Goal: Communication & Community: Participate in discussion

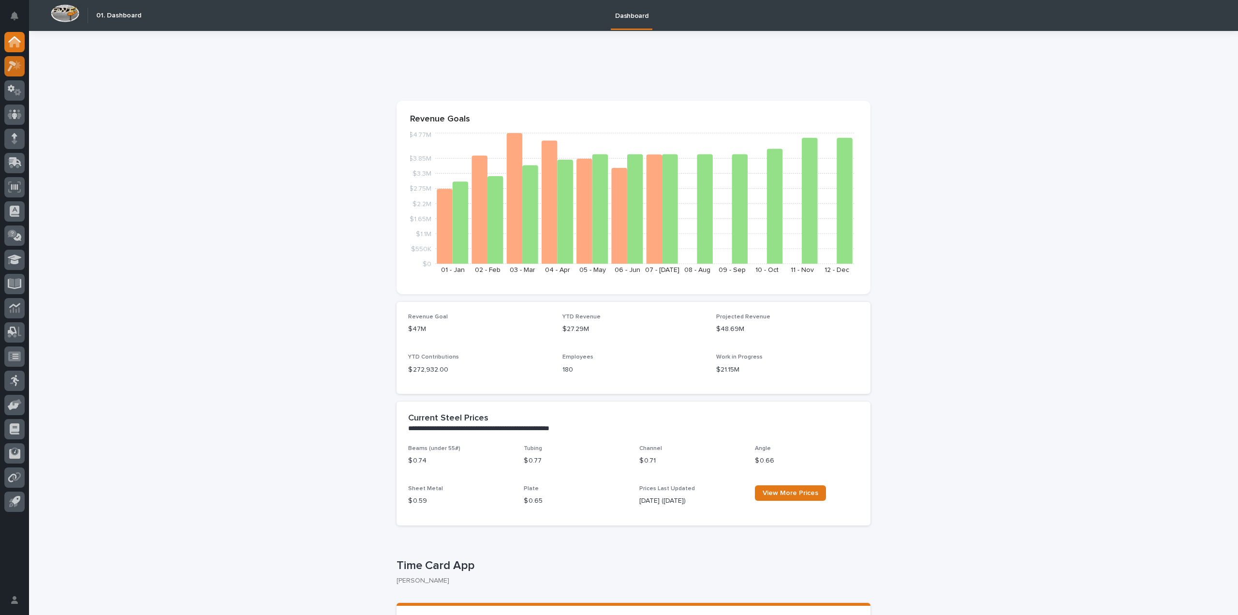
click at [19, 65] on icon at bounding box center [17, 65] width 8 height 10
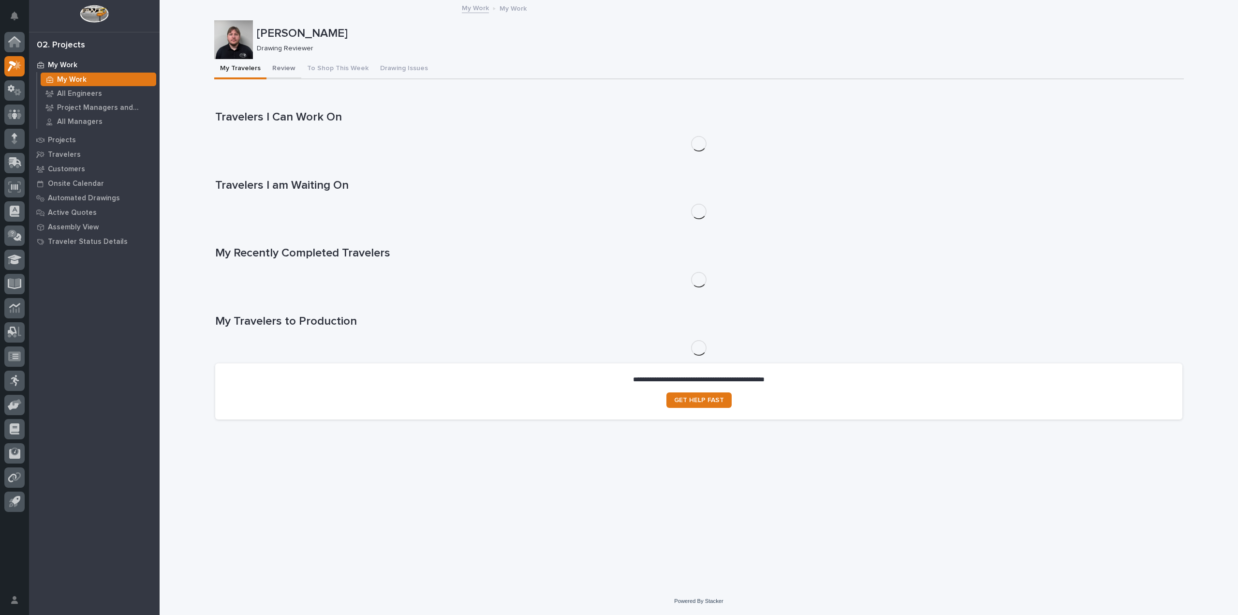
click at [279, 71] on button "Review" at bounding box center [283, 69] width 35 height 20
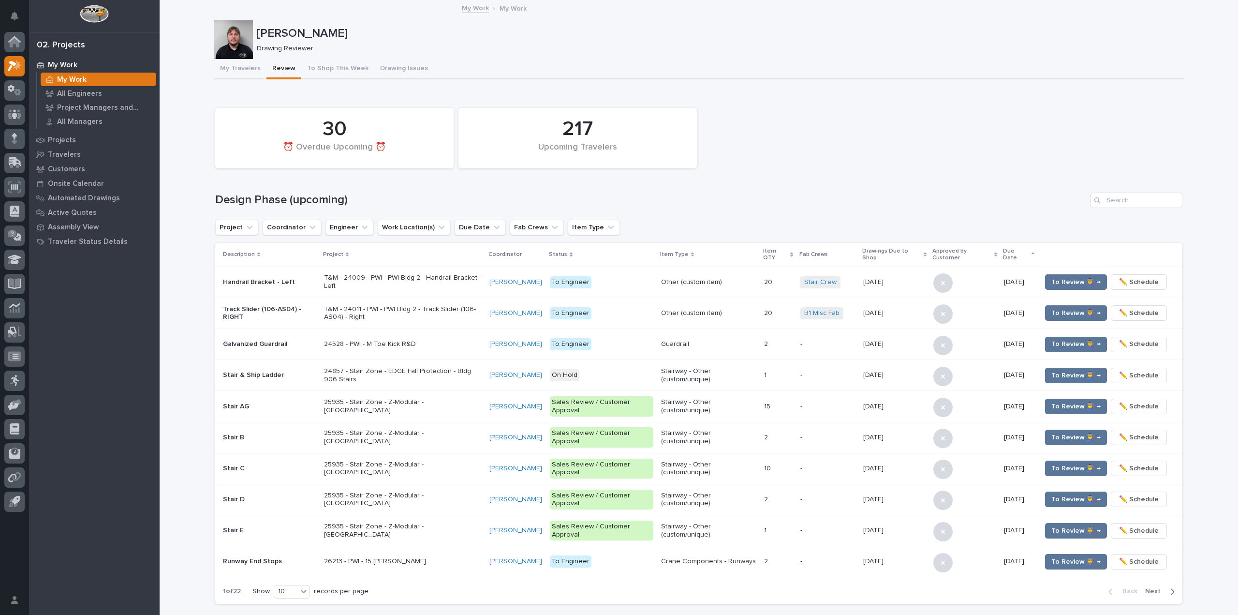
click at [1026, 141] on div "217 Upcoming Travelers 30 ⏰ Overdue Upcoming ⏰" at bounding box center [698, 138] width 977 height 70
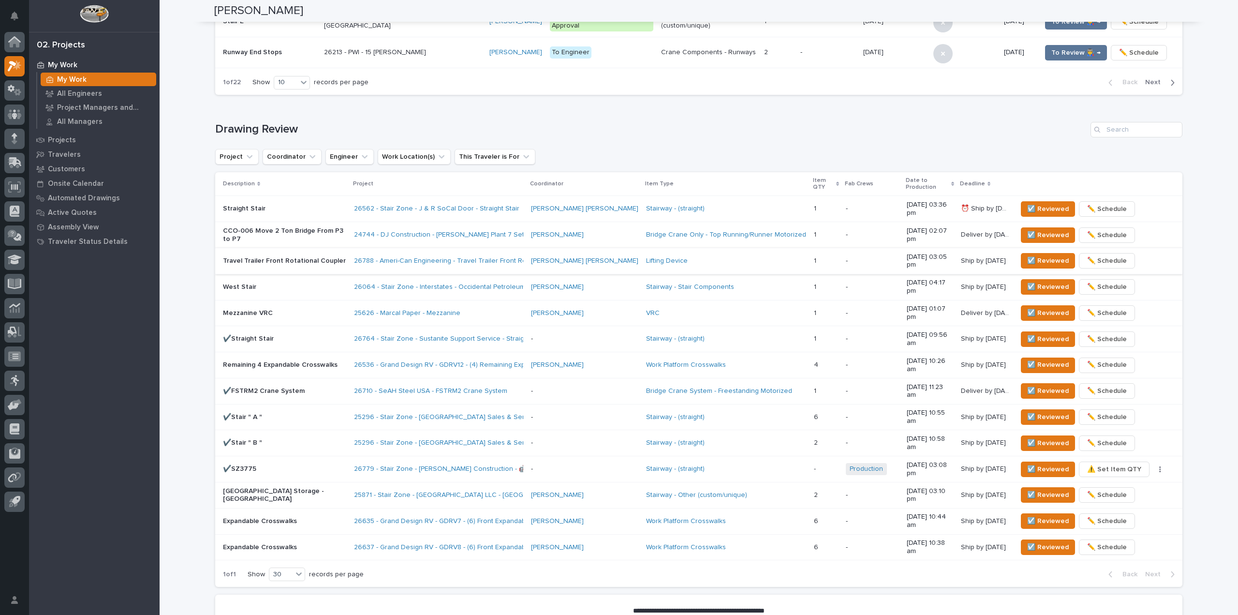
scroll to position [511, 0]
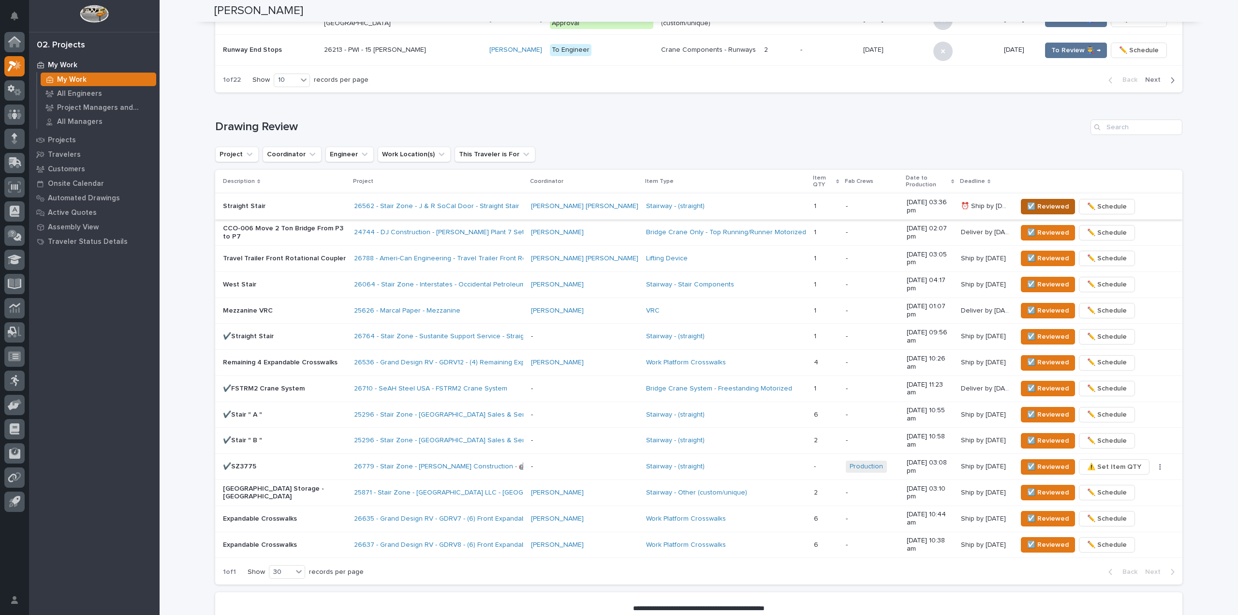
click at [1031, 201] on span "☑️ Reviewed" at bounding box center [1048, 207] width 42 height 12
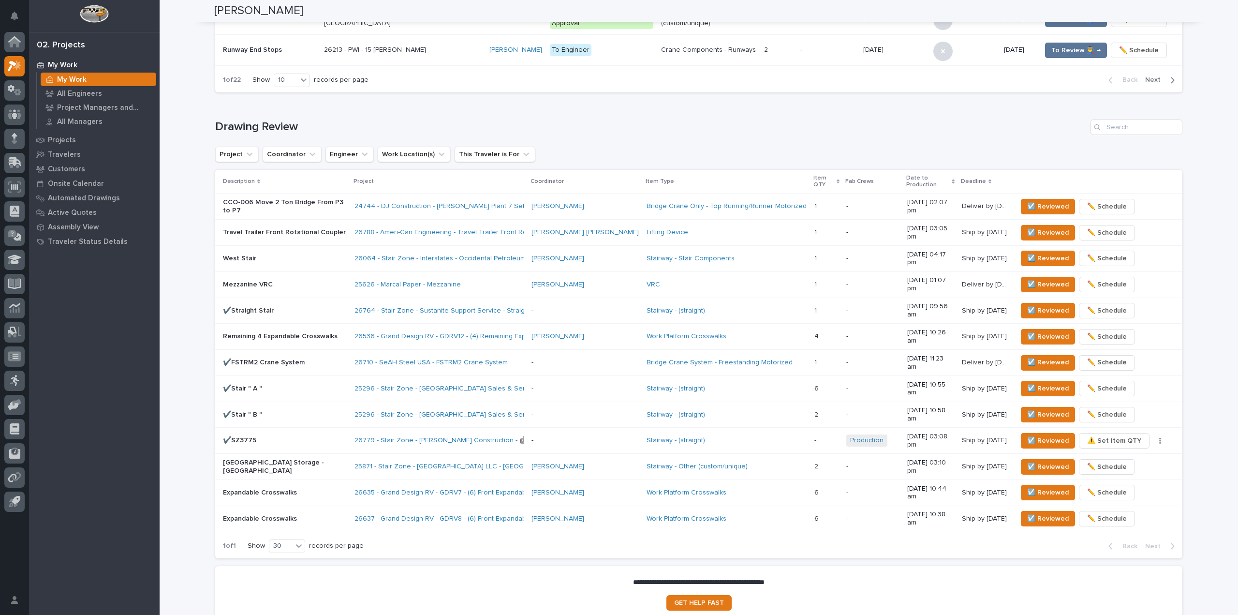
scroll to position [493, 0]
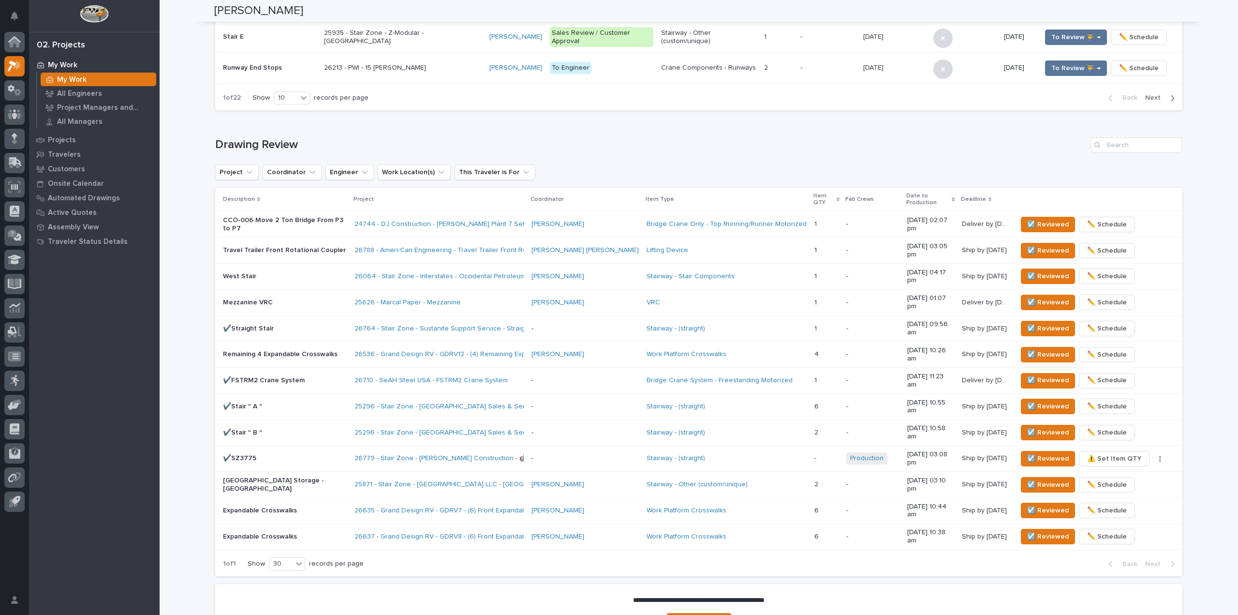
drag, startPoint x: 88, startPoint y: 544, endPoint x: 75, endPoint y: 550, distance: 13.8
click at [88, 542] on div "My Work My Work All Engineers Project Managers and Engineers All Managers Proje…" at bounding box center [94, 336] width 131 height 557
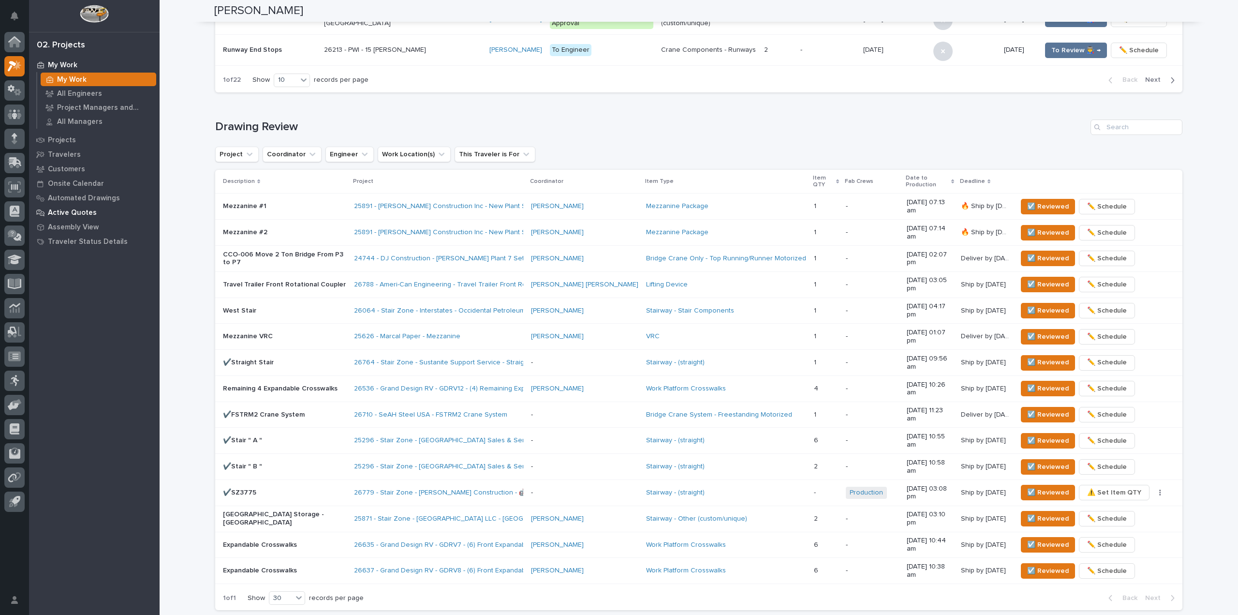
scroll to position [520, 0]
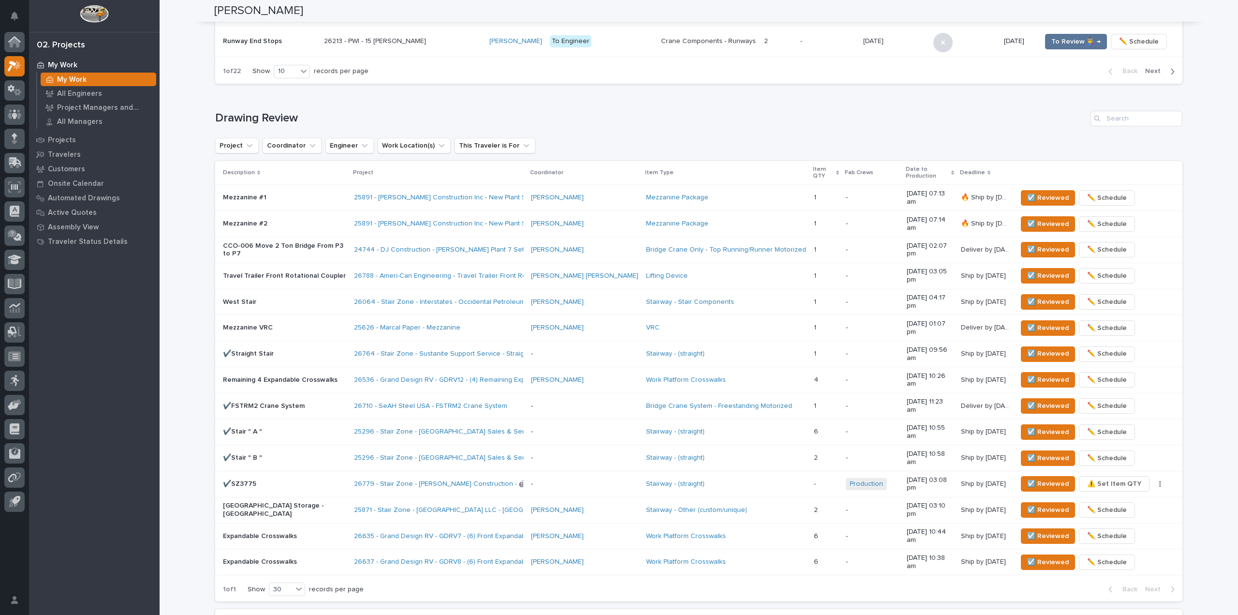
click at [1039, 127] on div "Drawing Review Project Coordinator Engineer Work Location(s) This Traveler is F…" at bounding box center [698, 356] width 967 height 491
drag, startPoint x: 270, startPoint y: 561, endPoint x: 263, endPoint y: 551, distance: 13.2
click at [270, 561] on div "**********" at bounding box center [698, 89] width 979 height 1216
click at [309, 193] on p "Mezzanine #1" at bounding box center [284, 197] width 123 height 8
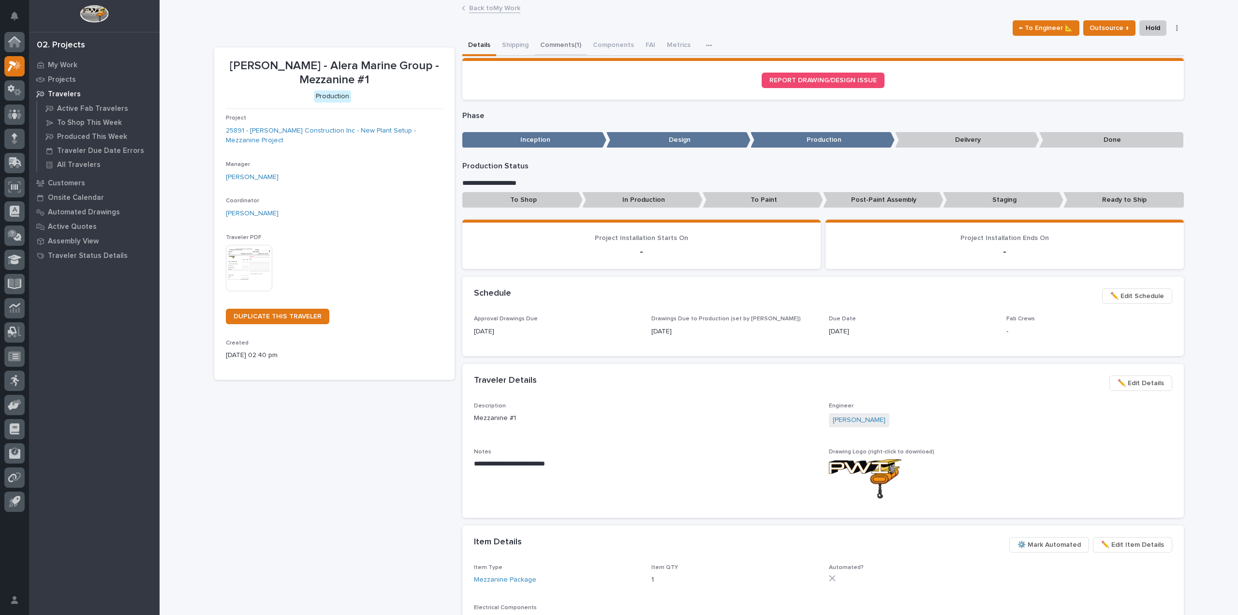
click at [551, 46] on button "Comments (1)" at bounding box center [560, 46] width 53 height 20
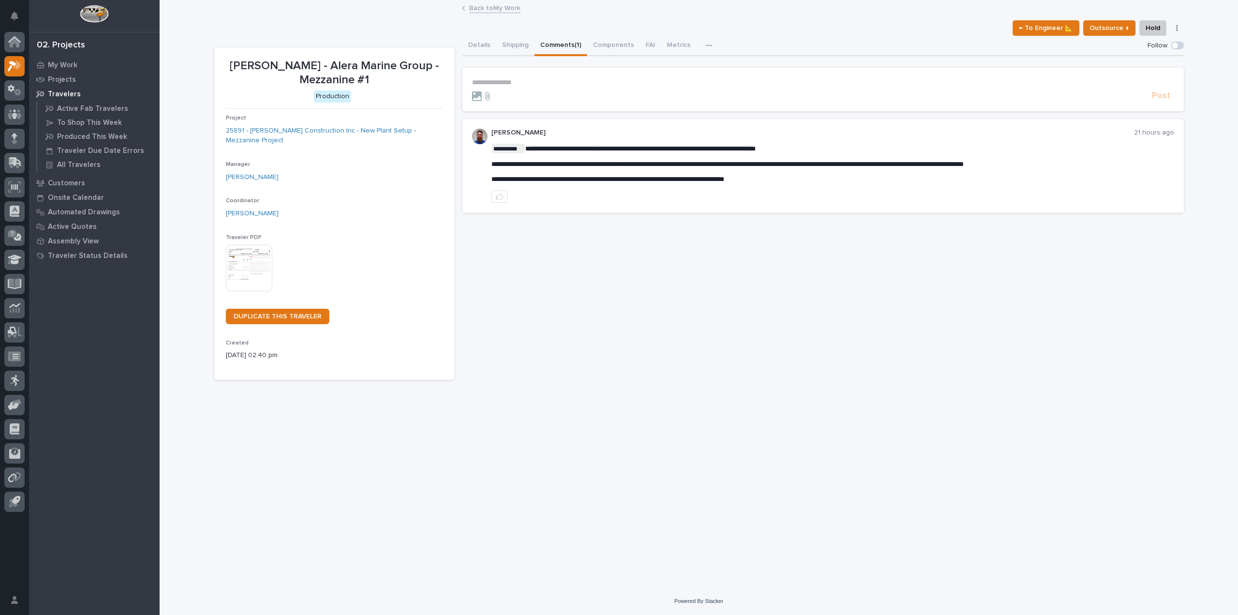
click at [526, 80] on p "**********" at bounding box center [823, 82] width 702 height 8
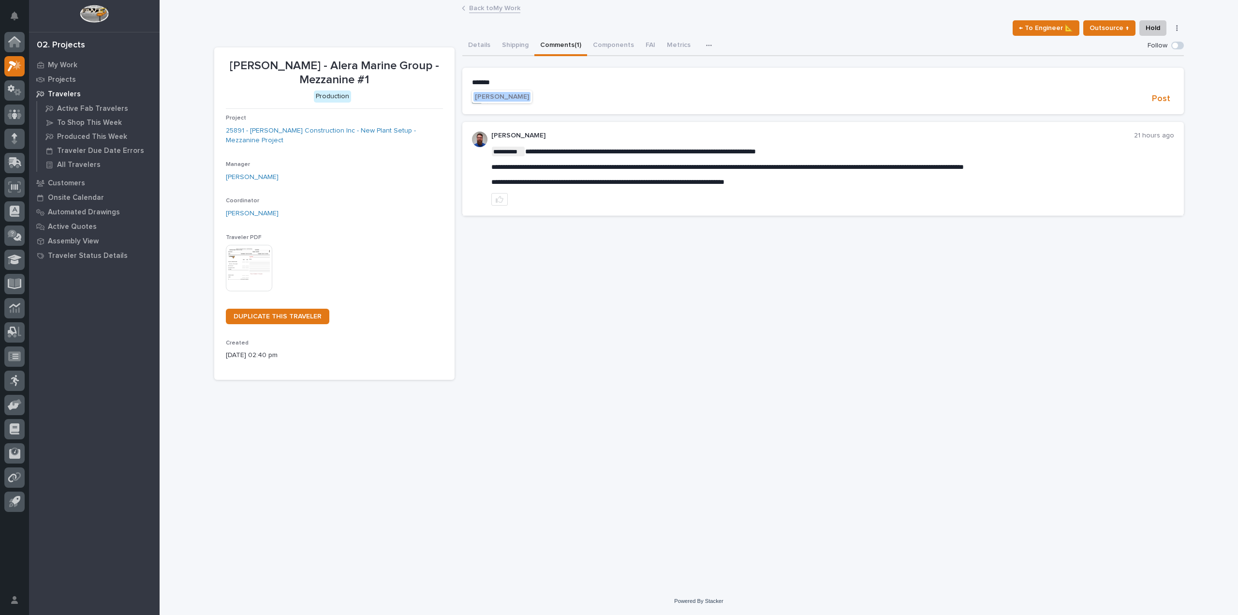
click at [525, 95] on span "[PERSON_NAME]" at bounding box center [502, 96] width 54 height 7
click at [535, 84] on p "**********" at bounding box center [823, 83] width 702 height 10
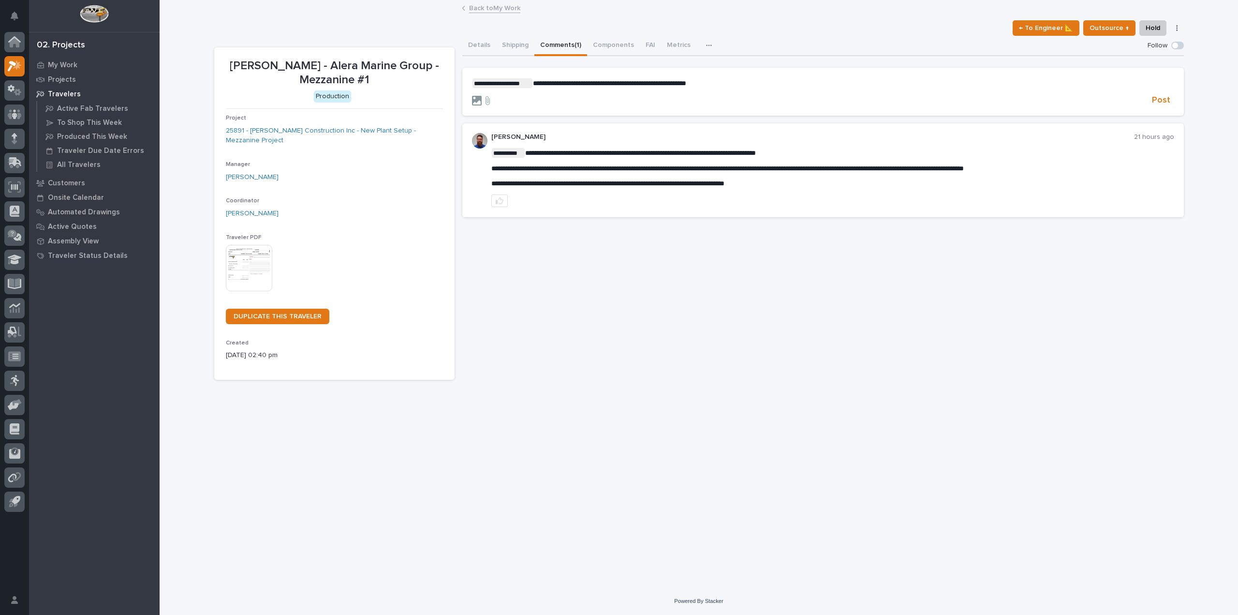
click at [473, 101] on icon at bounding box center [477, 101] width 10 height 10
click at [472, 96] on input "file" at bounding box center [472, 96] width 0 height 0
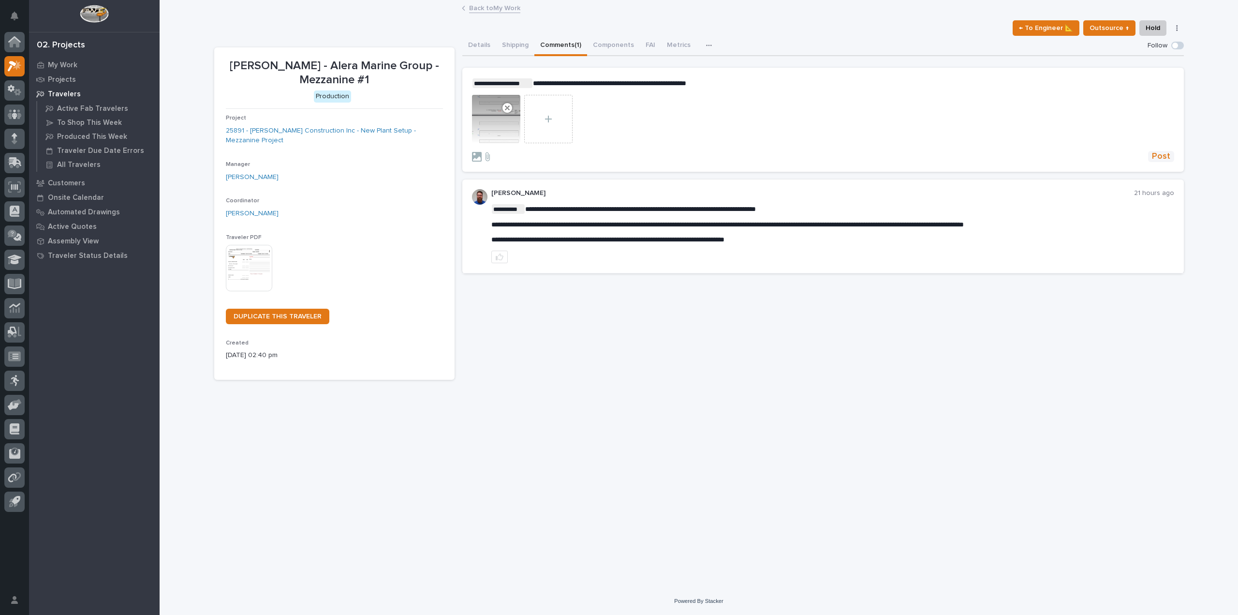
click at [1168, 157] on span "Post" at bounding box center [1161, 156] width 18 height 11
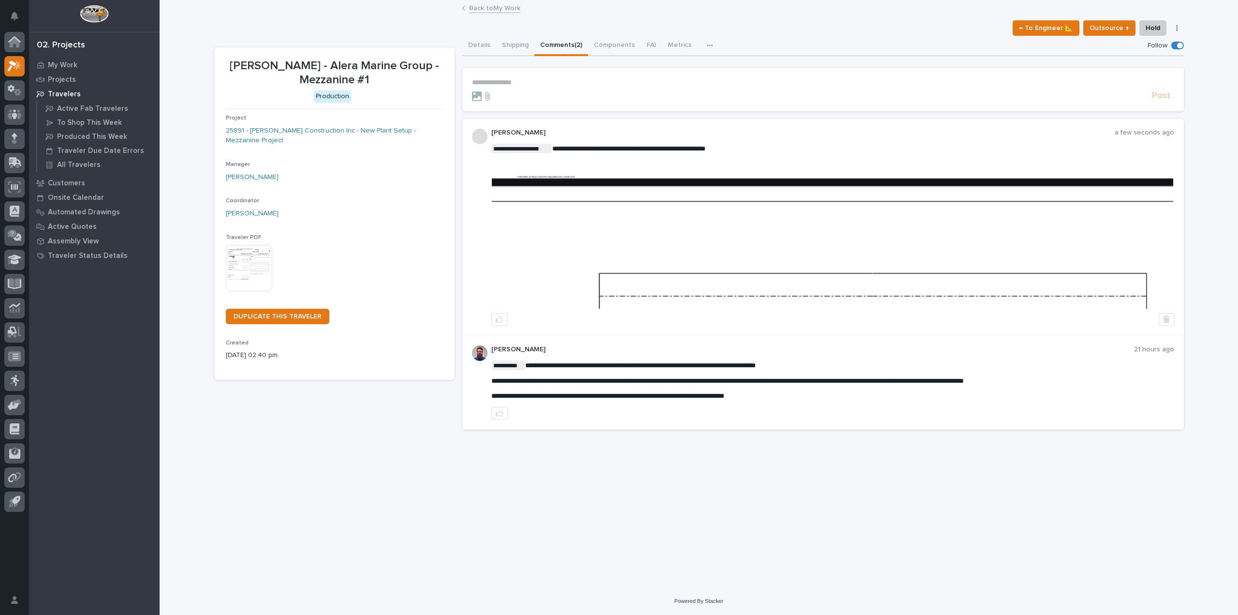
click at [956, 227] on img at bounding box center [832, 237] width 681 height 144
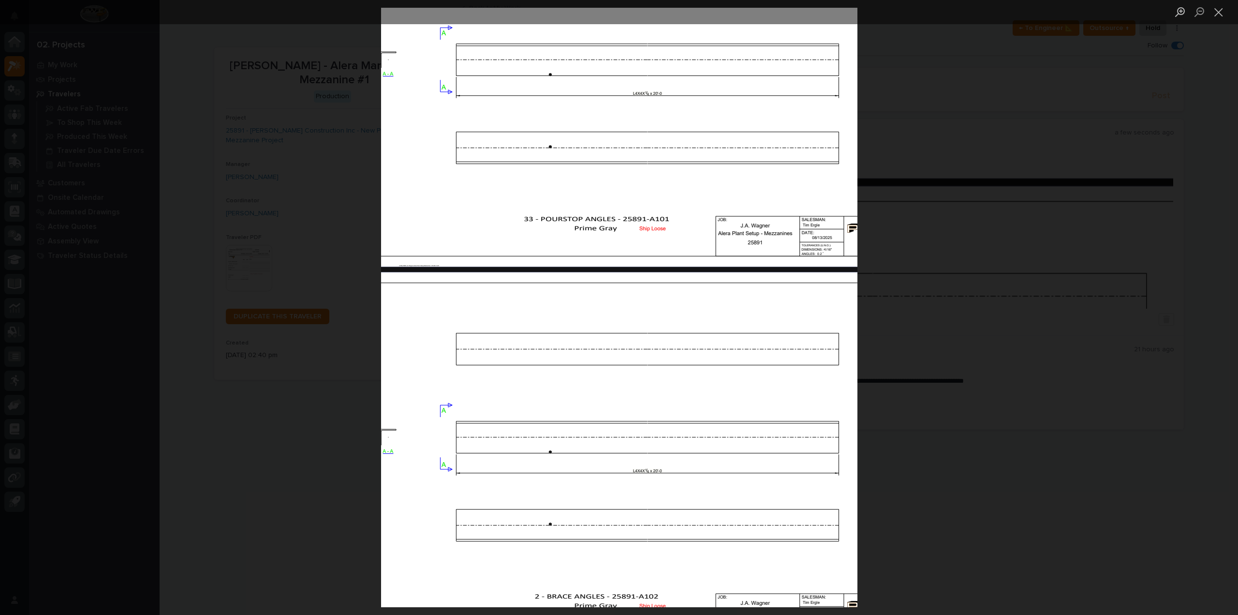
click at [992, 123] on div "Lightbox" at bounding box center [619, 307] width 1238 height 615
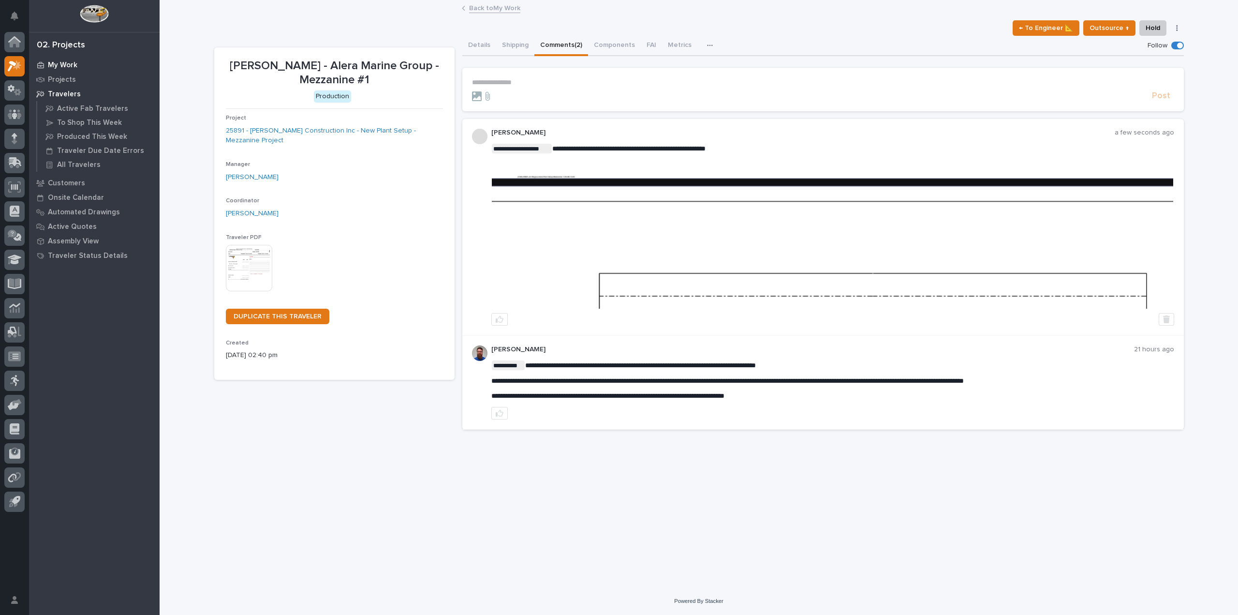
click at [64, 62] on p "My Work" at bounding box center [62, 65] width 29 height 9
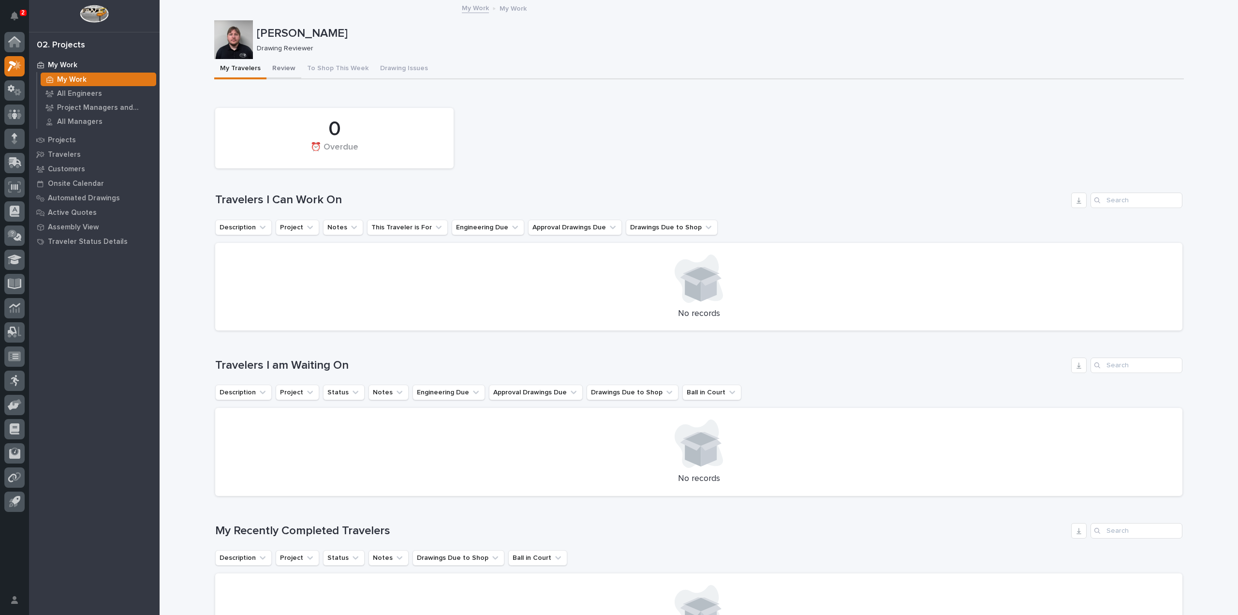
click at [283, 71] on button "Review" at bounding box center [283, 69] width 35 height 20
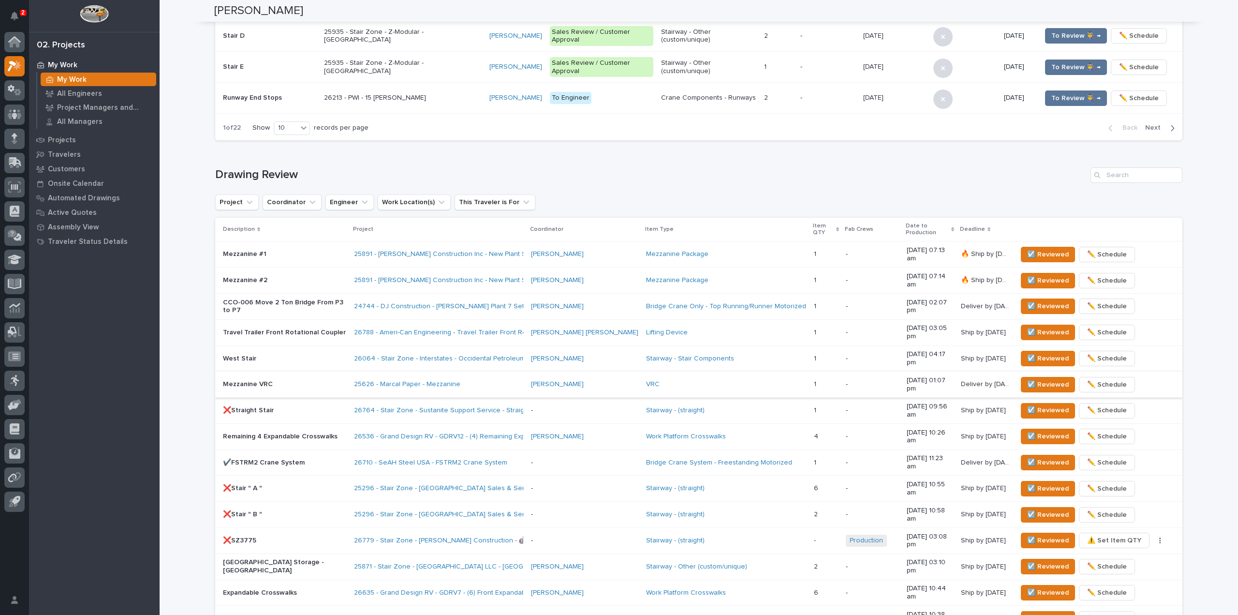
scroll to position [484, 0]
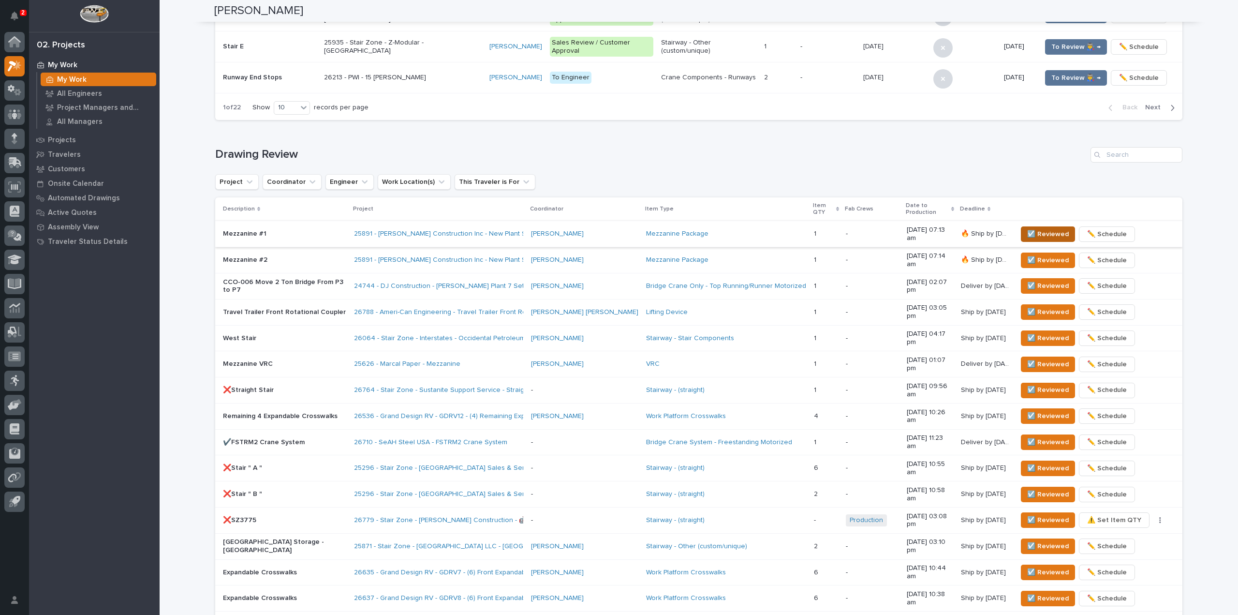
click at [1027, 228] on span "☑️ Reviewed" at bounding box center [1048, 234] width 42 height 12
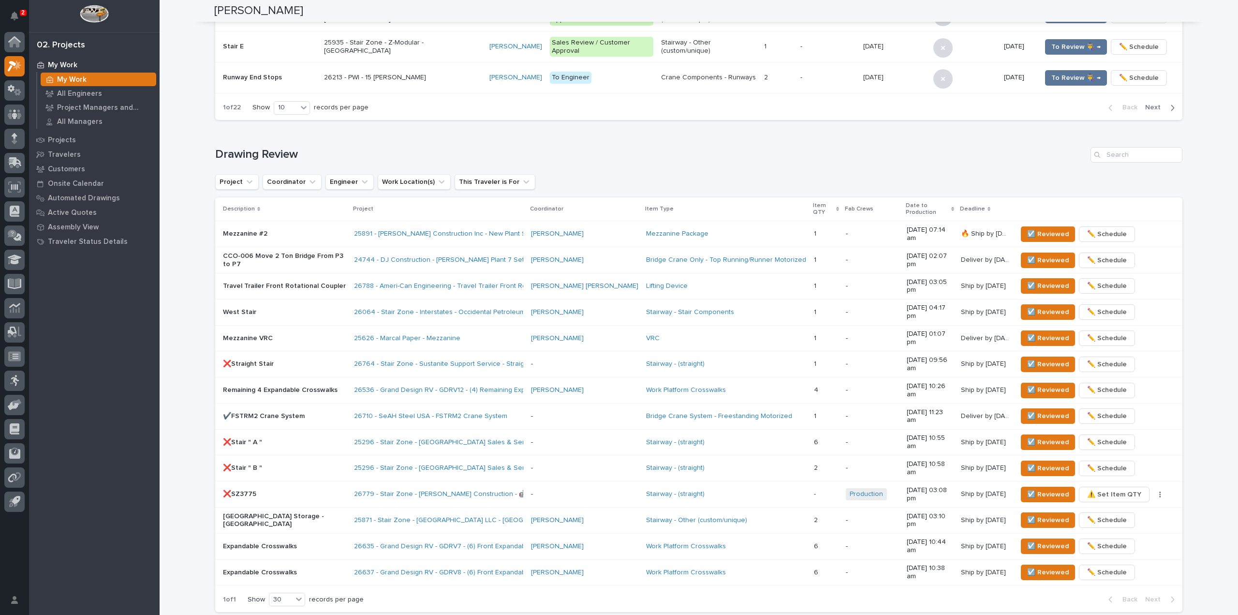
scroll to position [475, 0]
